Goal: Task Accomplishment & Management: Use online tool/utility

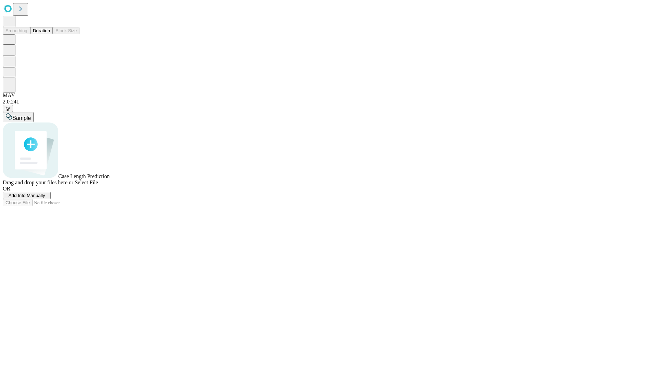
click at [50, 34] on button "Duration" at bounding box center [41, 30] width 23 height 7
click at [45, 198] on span "Add Info Manually" at bounding box center [27, 195] width 37 height 5
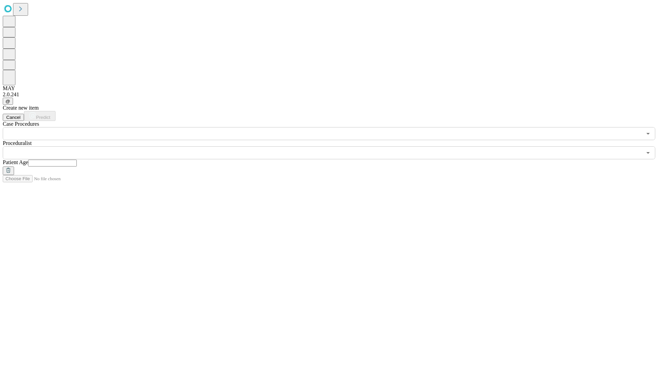
click at [77, 160] on input "text" at bounding box center [52, 163] width 49 height 7
type input "*"
click at [334, 146] on input "text" at bounding box center [322, 152] width 639 height 13
